Goal: Task Accomplishment & Management: Use online tool/utility

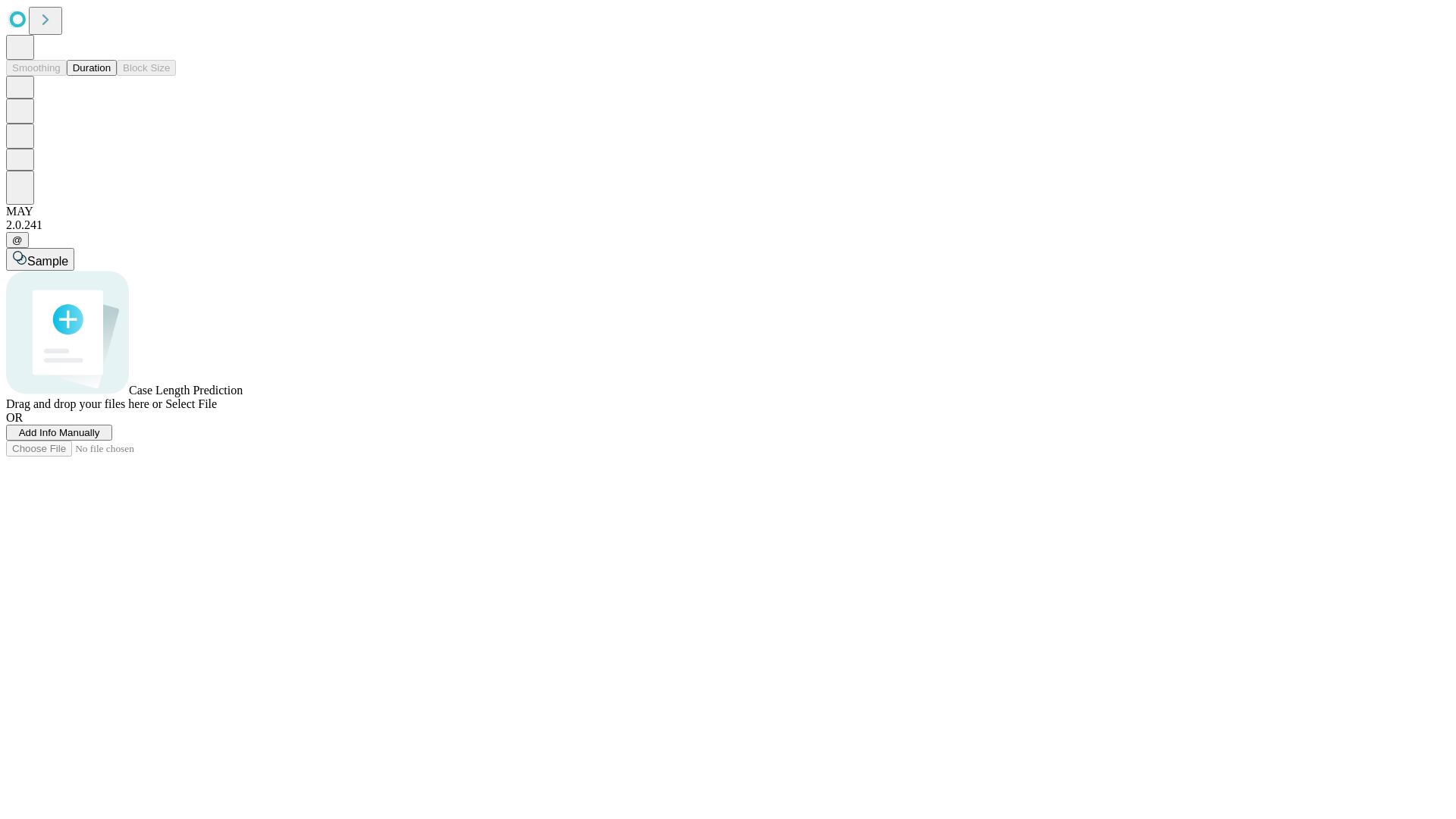
click at [111, 76] on button "Duration" at bounding box center [91, 67] width 50 height 16
click at [100, 438] on span "Add Info Manually" at bounding box center [60, 432] width 81 height 12
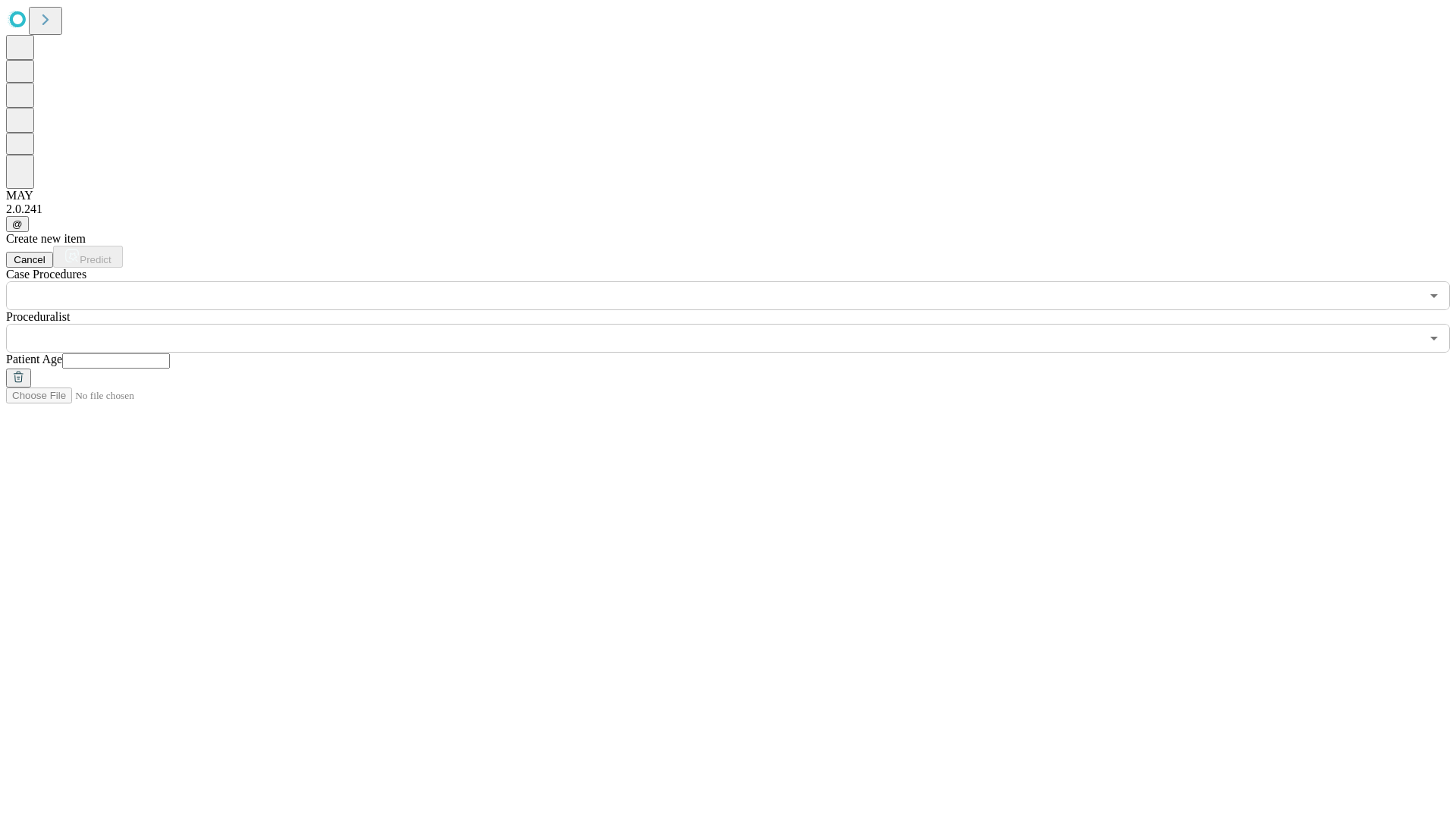
click at [170, 353] on input "text" at bounding box center [115, 361] width 108 height 15
type input "**"
click at [739, 324] on input "text" at bounding box center [713, 338] width 1414 height 29
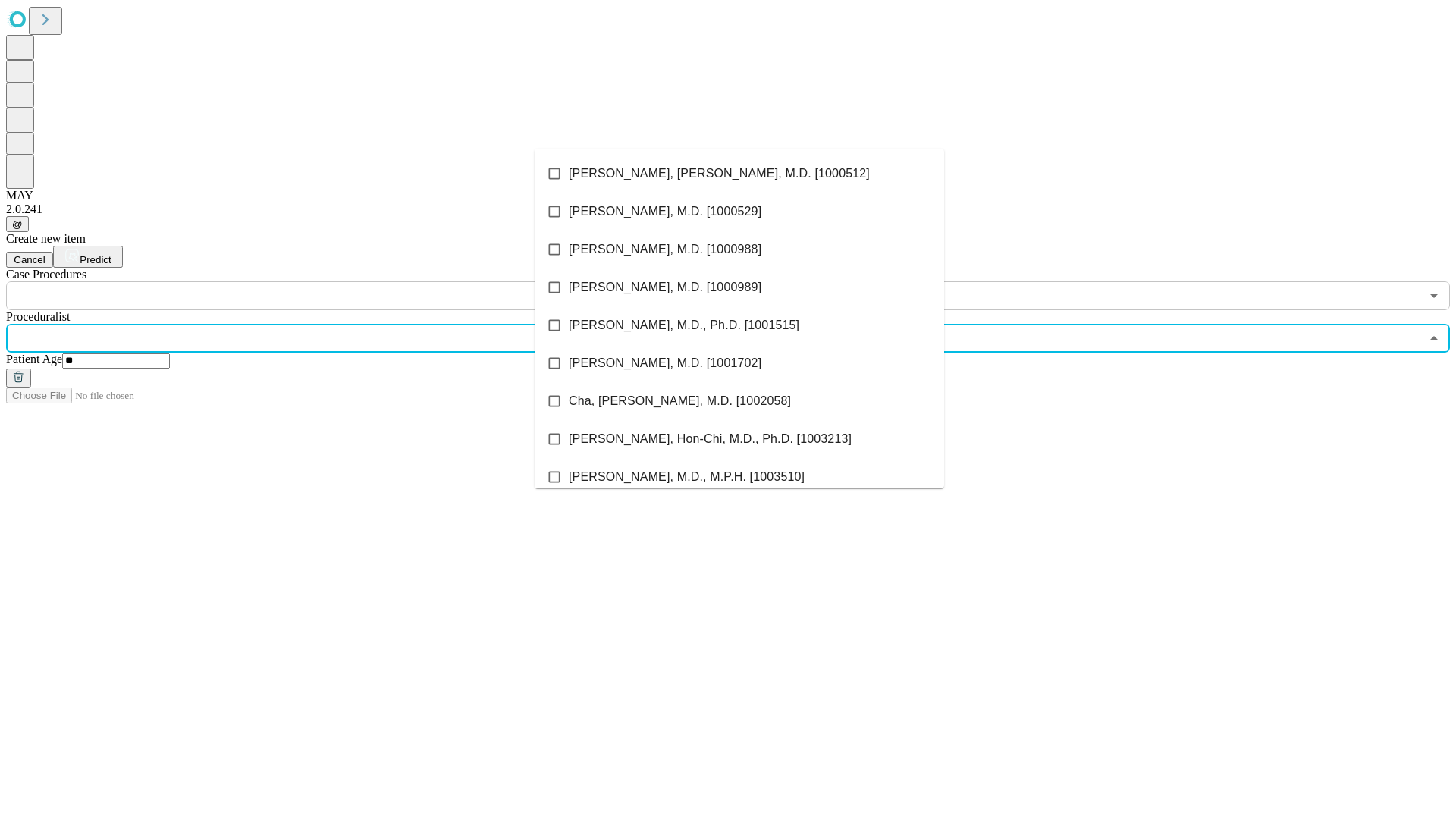
click at [740, 173] on li "[PERSON_NAME], [PERSON_NAME], M.D. [1000512]" at bounding box center [739, 173] width 409 height 38
click at [319, 282] on input "text" at bounding box center [713, 295] width 1414 height 29
